Goal: Transaction & Acquisition: Download file/media

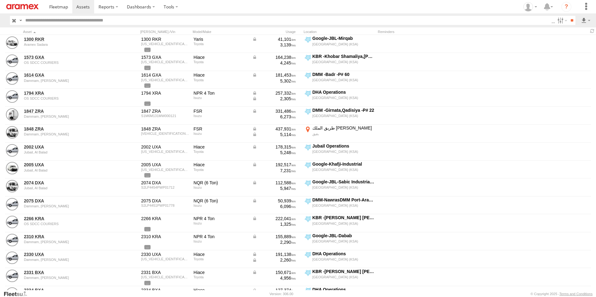
scroll to position [0, 0]
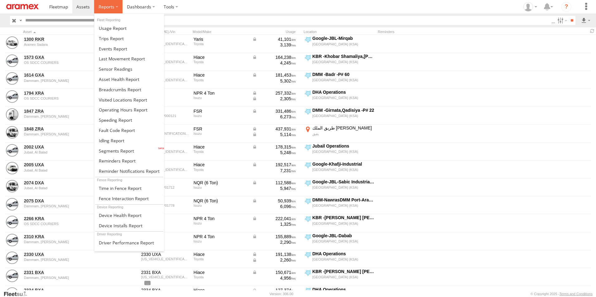
click at [110, 10] on span at bounding box center [106, 7] width 16 height 6
click at [126, 55] on link at bounding box center [128, 59] width 69 height 10
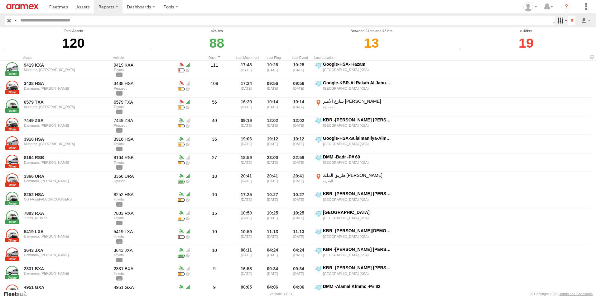
click at [561, 21] on label at bounding box center [560, 20] width 13 height 9
click at [569, 20] on input "**" at bounding box center [571, 20] width 7 height 9
click at [581, 20] on label at bounding box center [585, 20] width 11 height 9
click at [575, 43] on link at bounding box center [569, 42] width 38 height 9
